Goal: Navigation & Orientation: Find specific page/section

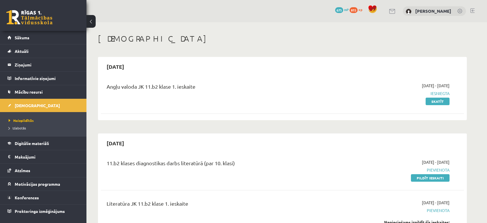
scroll to position [157, 0]
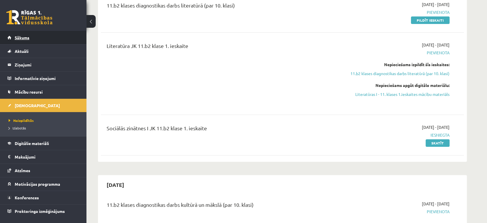
click at [19, 33] on link "Sākums" at bounding box center [43, 37] width 72 height 13
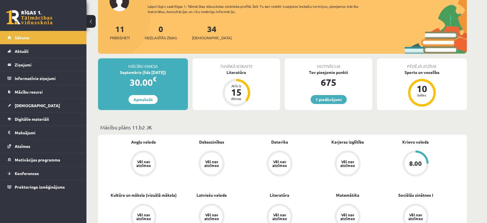
scroll to position [51, 0]
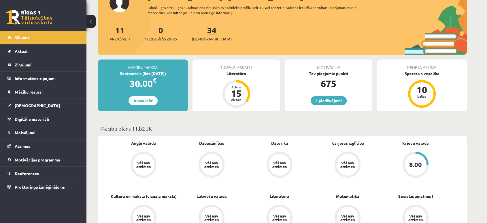
click at [206, 26] on link "34 Ieskaites" at bounding box center [212, 33] width 40 height 17
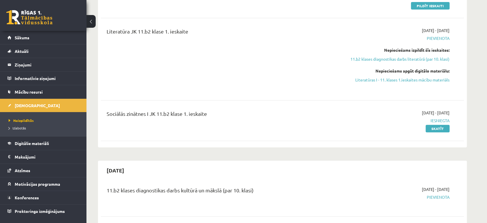
scroll to position [119, 0]
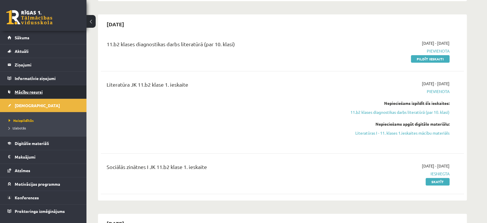
click at [15, 93] on span "Mācību resursi" at bounding box center [29, 91] width 28 height 5
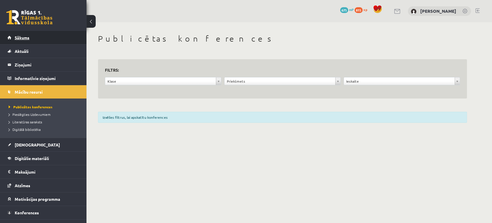
click at [23, 38] on span "Sākums" at bounding box center [22, 37] width 15 height 5
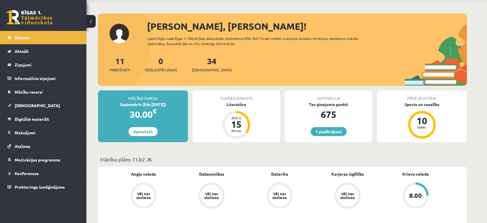
scroll to position [20, 0]
click at [150, 133] on link "Apmaksāt" at bounding box center [143, 131] width 29 height 9
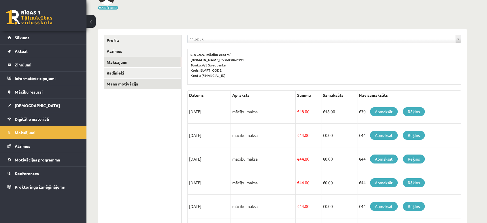
scroll to position [46, 0]
click at [29, 41] on link "Sākums" at bounding box center [43, 37] width 72 height 13
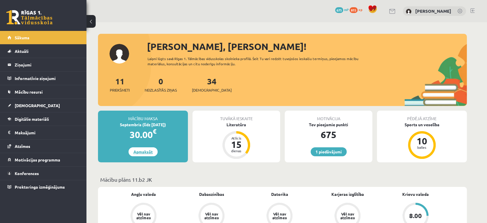
click at [140, 150] on link "Apmaksāt" at bounding box center [143, 151] width 29 height 9
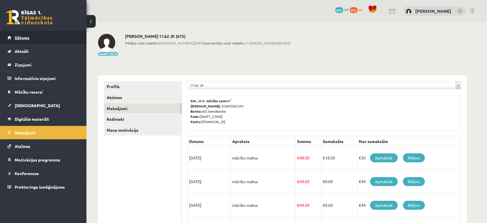
click at [18, 42] on link "Sākums" at bounding box center [43, 37] width 72 height 13
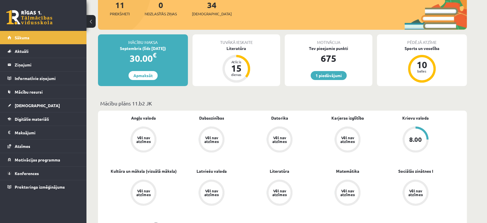
scroll to position [82, 0]
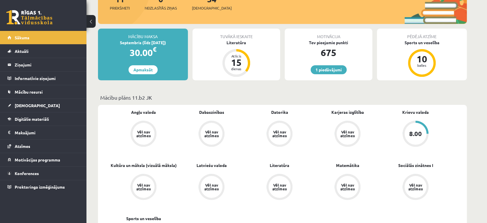
click at [228, 48] on div "Tuvākā ieskaite Literatūra Atlicis 15 dienas" at bounding box center [237, 55] width 88 height 52
click at [246, 63] on div "Atlicis 15 dienas" at bounding box center [236, 62] width 23 height 23
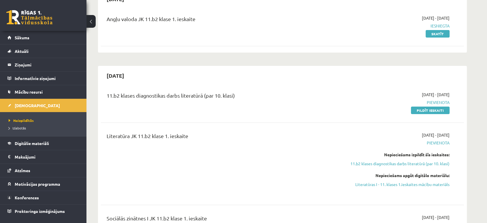
scroll to position [68, 0]
click at [17, 36] on span "Sākums" at bounding box center [22, 37] width 15 height 5
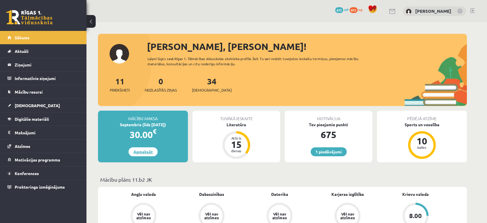
click at [146, 148] on link "Apmaksāt" at bounding box center [143, 151] width 29 height 9
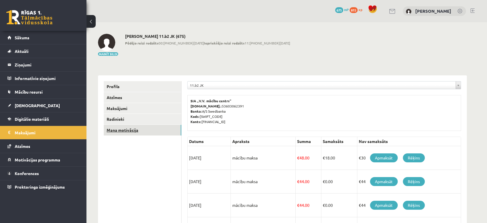
click at [127, 127] on link "Mana motivācija" at bounding box center [143, 130] width 78 height 11
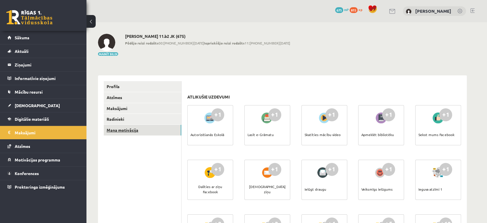
scroll to position [23, 0]
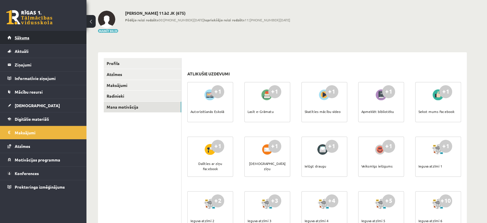
click at [28, 32] on link "Sākums" at bounding box center [43, 37] width 72 height 13
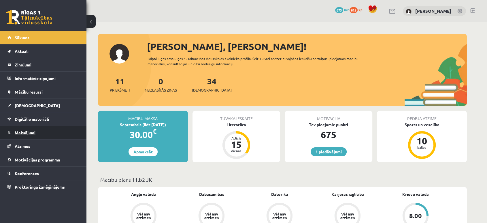
click at [23, 131] on legend "Maksājumi 0" at bounding box center [47, 132] width 65 height 13
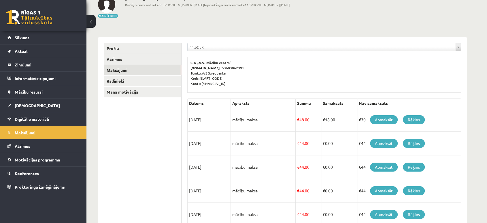
scroll to position [39, 0]
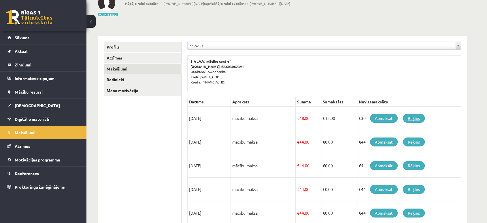
click at [420, 116] on link "Rēķins" at bounding box center [414, 118] width 22 height 9
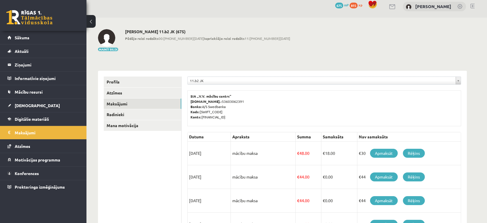
scroll to position [0, 0]
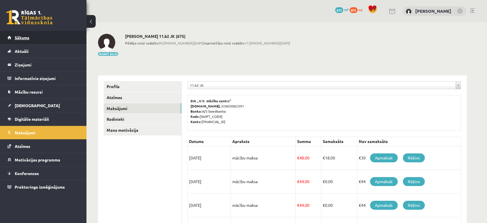
click at [20, 38] on span "Sākums" at bounding box center [22, 37] width 15 height 5
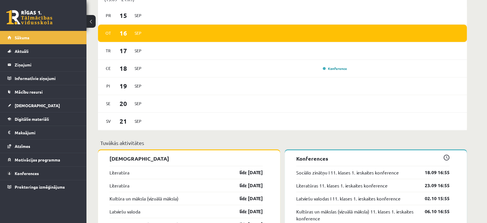
scroll to position [381, 0]
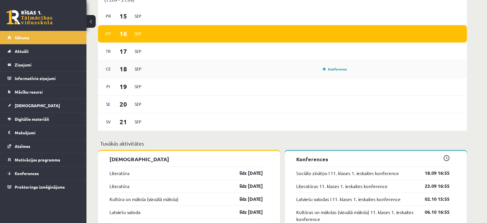
click at [165, 71] on div "Konference" at bounding box center [248, 69] width 201 height 6
click at [115, 77] on div "[DATE] Konference" at bounding box center [282, 69] width 369 height 18
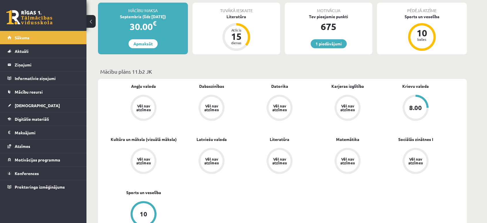
scroll to position [0, 0]
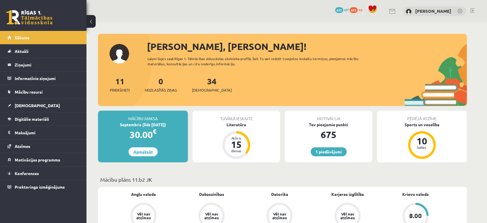
click at [133, 154] on link "Apmaksāt" at bounding box center [143, 151] width 29 height 9
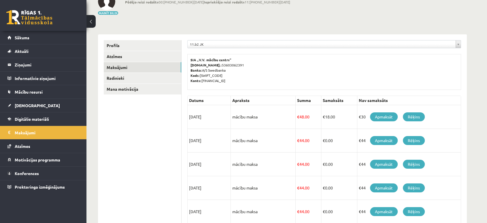
scroll to position [23, 0]
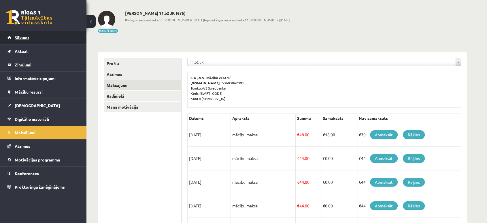
click at [9, 41] on link "Sākums" at bounding box center [43, 37] width 72 height 13
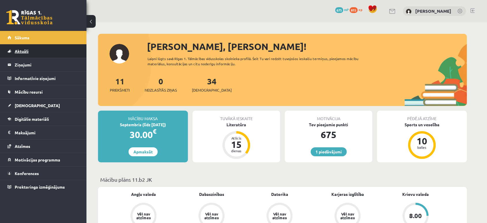
click at [28, 48] on link "Aktuāli" at bounding box center [43, 50] width 72 height 13
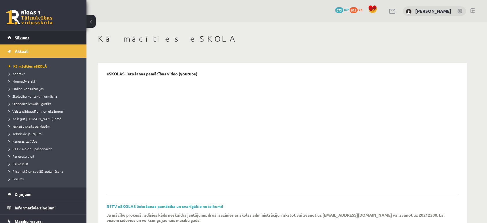
click at [18, 34] on link "Sākums" at bounding box center [43, 37] width 72 height 13
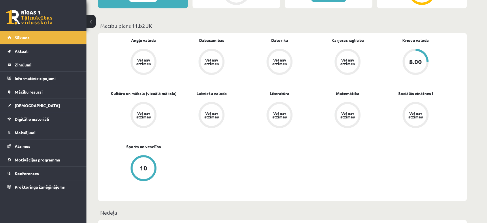
scroll to position [161, 0]
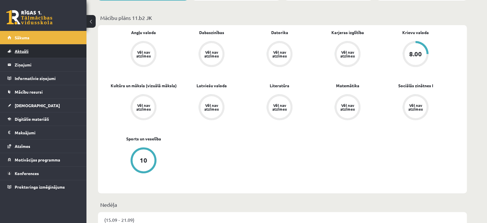
click at [20, 51] on span "Aktuāli" at bounding box center [22, 50] width 14 height 5
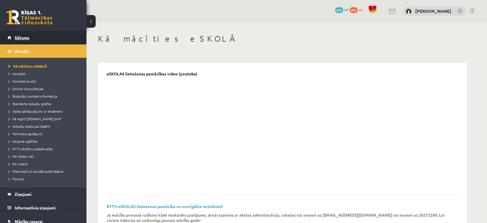
click at [22, 33] on link "Sākums" at bounding box center [43, 37] width 72 height 13
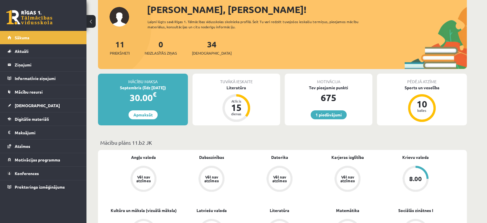
scroll to position [37, 0]
click at [199, 48] on link "34 Ieskaites" at bounding box center [212, 47] width 40 height 17
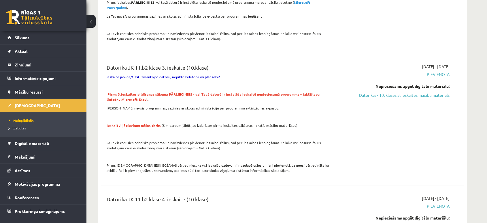
scroll to position [1719, 0]
click at [21, 33] on link "Sākums" at bounding box center [43, 37] width 72 height 13
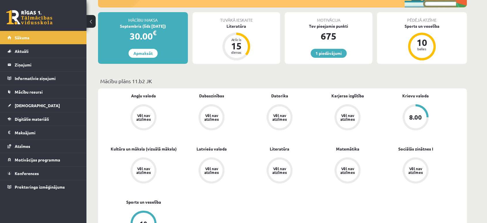
scroll to position [97, 0]
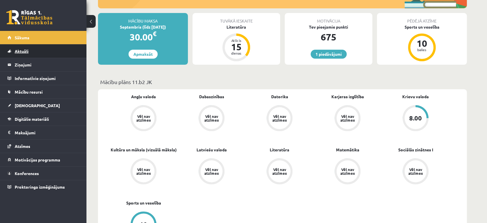
click at [35, 49] on link "Aktuāli" at bounding box center [43, 50] width 72 height 13
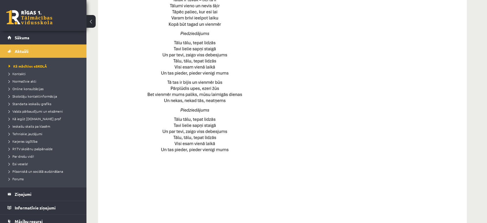
scroll to position [405, 0]
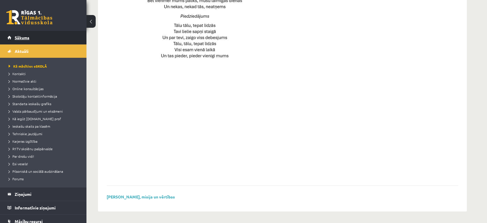
click at [37, 32] on link "Sākums" at bounding box center [43, 37] width 72 height 13
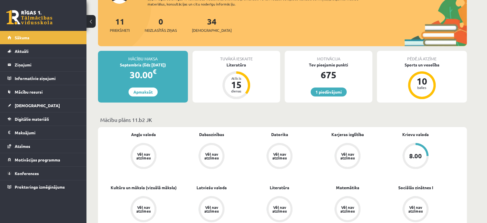
scroll to position [59, 0]
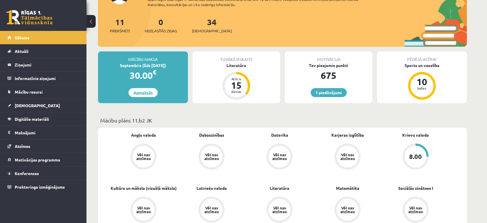
click at [140, 89] on link "Apmaksāt" at bounding box center [143, 92] width 29 height 9
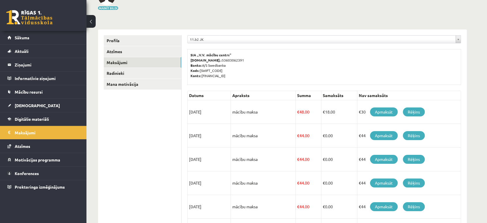
scroll to position [44, 0]
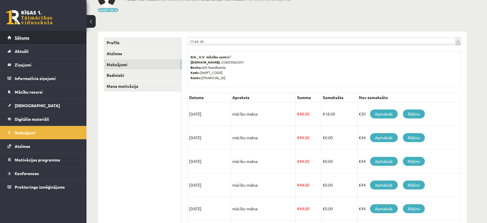
click at [34, 39] on link "Sākums" at bounding box center [43, 37] width 72 height 13
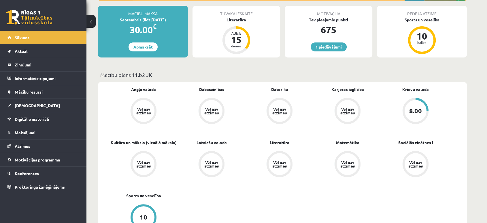
scroll to position [103, 0]
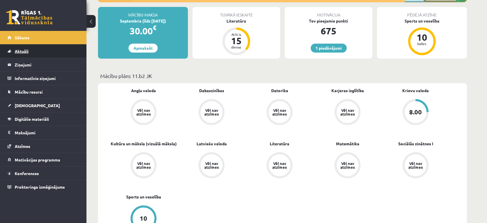
click at [44, 55] on link "Aktuāli" at bounding box center [43, 50] width 72 height 13
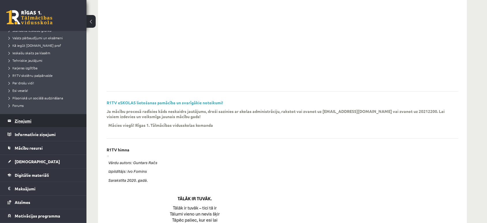
scroll to position [76, 0]
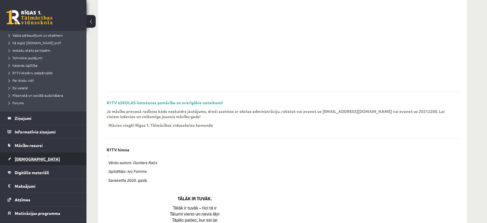
click at [29, 154] on link "[DEMOGRAPHIC_DATA]" at bounding box center [43, 158] width 72 height 13
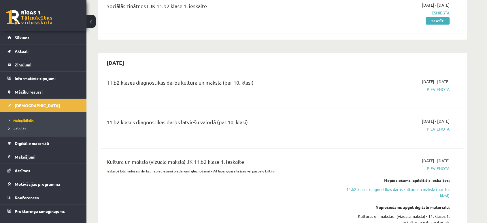
scroll to position [274, 0]
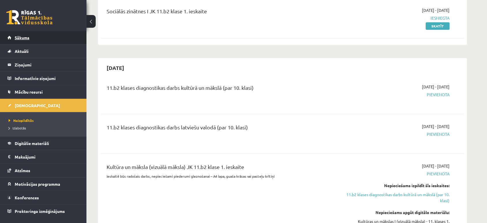
click at [29, 40] on link "Sākums" at bounding box center [43, 37] width 72 height 13
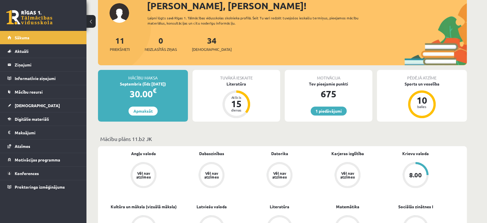
scroll to position [41, 0]
click at [22, 146] on span "Atzīmes" at bounding box center [23, 145] width 16 height 5
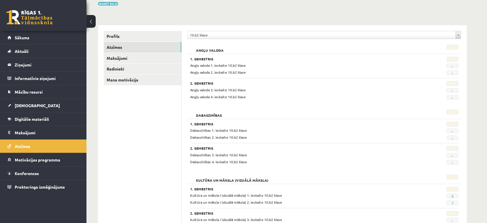
scroll to position [47, 0]
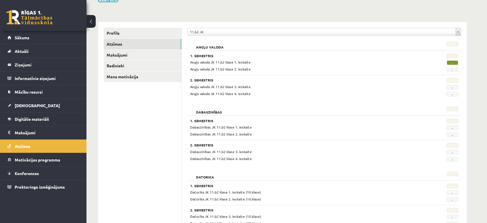
scroll to position [53, 0]
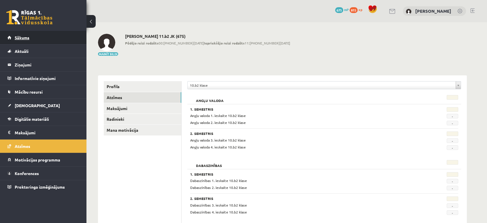
click at [12, 35] on link "Sākums" at bounding box center [43, 37] width 72 height 13
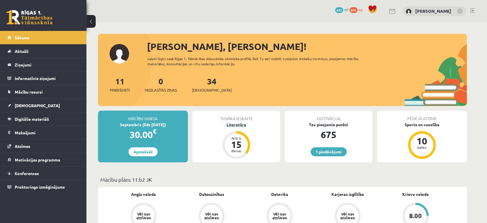
click at [236, 124] on div "Literatūra" at bounding box center [237, 124] width 88 height 6
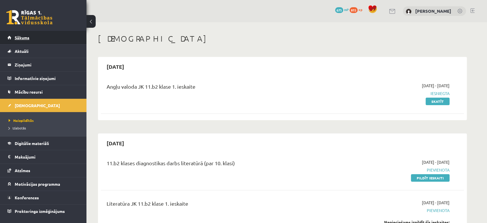
click at [13, 39] on link "Sākums" at bounding box center [43, 37] width 72 height 13
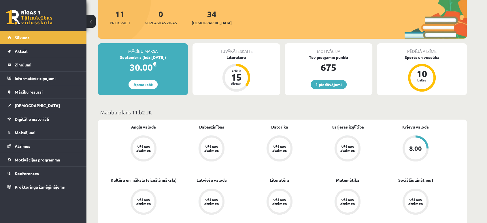
scroll to position [61, 0]
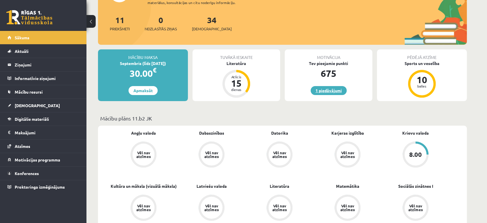
click at [316, 87] on link "1 piedāvājumi" at bounding box center [329, 90] width 36 height 9
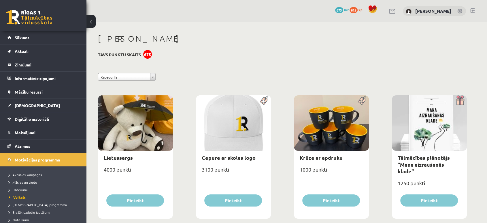
scroll to position [37, 0]
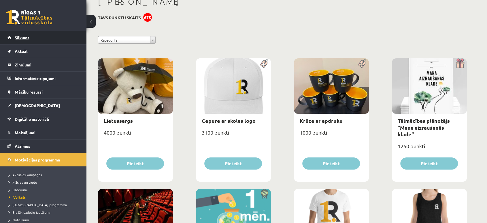
click at [44, 41] on link "Sākums" at bounding box center [43, 37] width 72 height 13
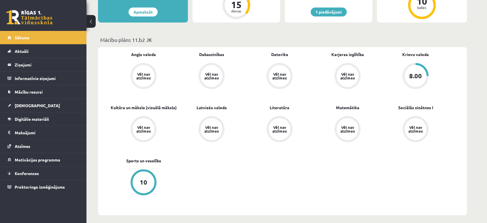
scroll to position [142, 0]
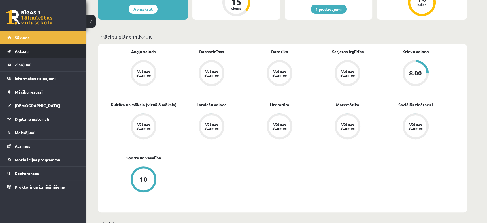
click at [22, 49] on span "Aktuāli" at bounding box center [22, 50] width 14 height 5
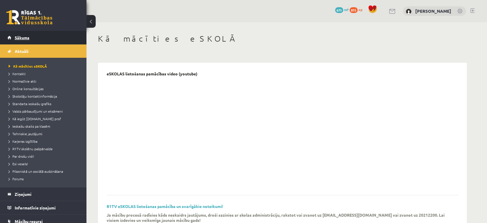
click at [29, 32] on link "Sākums" at bounding box center [43, 37] width 72 height 13
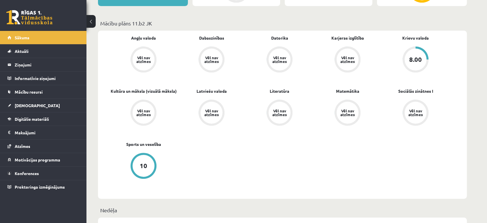
scroll to position [157, 0]
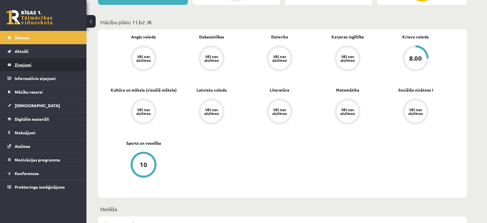
click at [18, 64] on legend "Ziņojumi 0" at bounding box center [47, 64] width 65 height 13
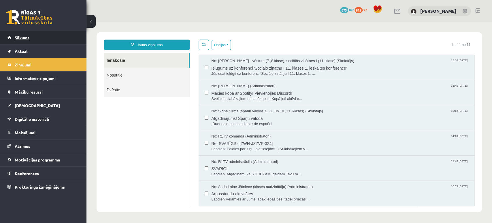
click at [24, 38] on span "Sākums" at bounding box center [22, 37] width 15 height 5
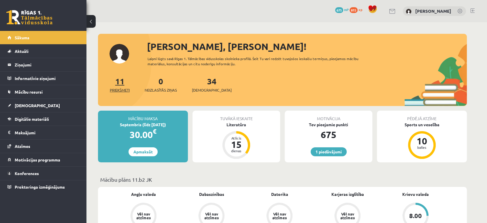
click at [118, 78] on link "11 Priekšmeti" at bounding box center [120, 84] width 20 height 17
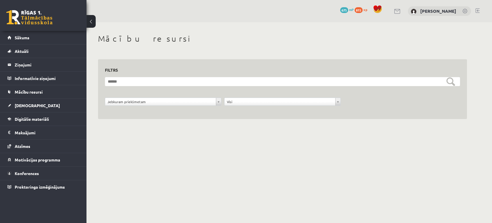
click at [129, 97] on div "**********" at bounding box center [162, 102] width 119 height 11
click at [129, 97] on div "Jebkuram priekšmetam" at bounding box center [163, 101] width 116 height 8
click at [17, 37] on span "Sākums" at bounding box center [22, 37] width 15 height 5
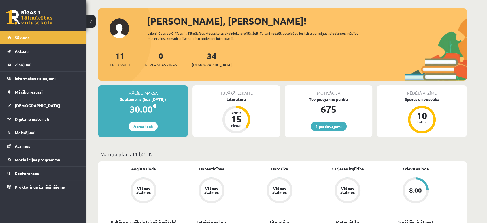
scroll to position [28, 0]
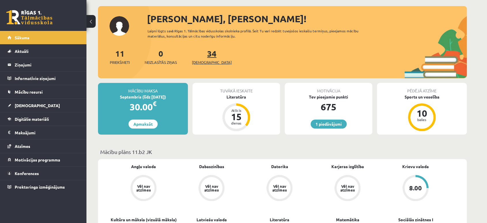
click at [198, 61] on span "[DEMOGRAPHIC_DATA]" at bounding box center [212, 62] width 40 height 6
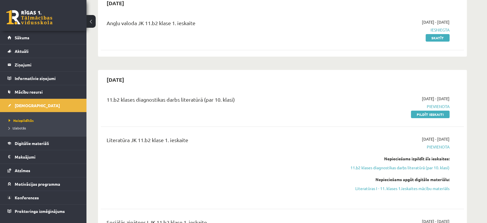
scroll to position [67, 0]
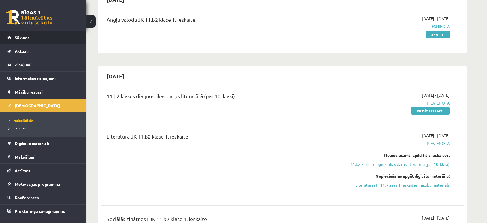
click at [23, 37] on span "Sākums" at bounding box center [22, 37] width 15 height 5
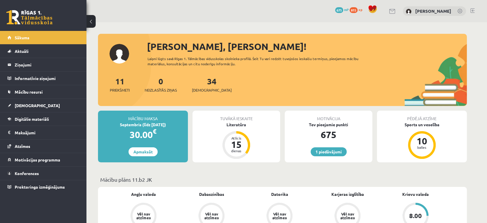
click at [166, 12] on div "1 Dāvanas 675 mP 815 xp Arnolds Mikuličs" at bounding box center [286, 11] width 401 height 22
click at [92, 18] on button at bounding box center [90, 21] width 9 height 13
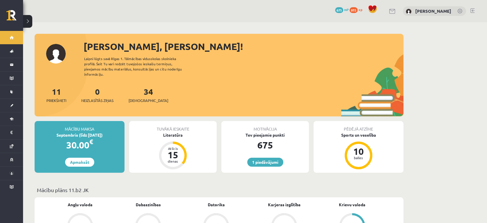
click at [27, 20] on button at bounding box center [27, 21] width 9 height 13
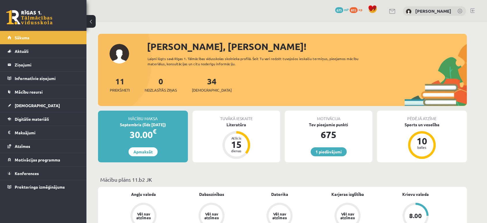
click at [208, 86] on div "34 Ieskaites" at bounding box center [212, 84] width 40 height 18
click at [203, 83] on link "34 Ieskaites" at bounding box center [212, 84] width 40 height 17
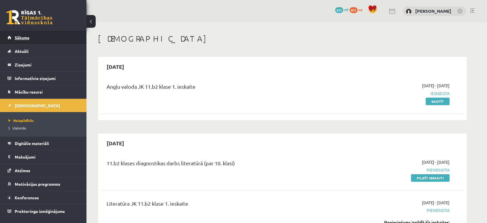
click at [51, 38] on link "Sākums" at bounding box center [43, 37] width 72 height 13
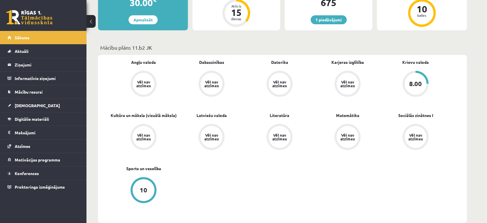
scroll to position [136, 0]
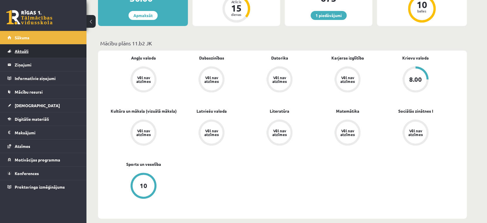
click at [46, 53] on link "Aktuāli" at bounding box center [43, 50] width 72 height 13
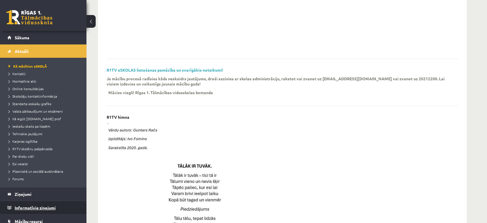
scroll to position [78, 0]
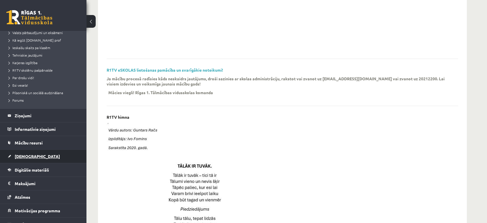
click at [24, 158] on link "[DEMOGRAPHIC_DATA]" at bounding box center [43, 155] width 72 height 13
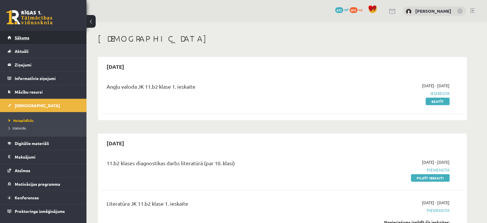
click at [20, 33] on link "Sākums" at bounding box center [43, 37] width 72 height 13
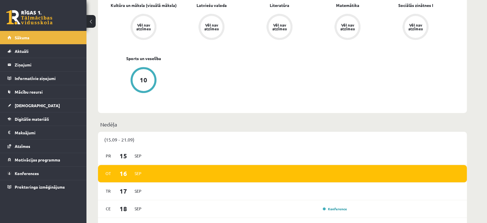
scroll to position [243, 0]
